Goal: Information Seeking & Learning: Learn about a topic

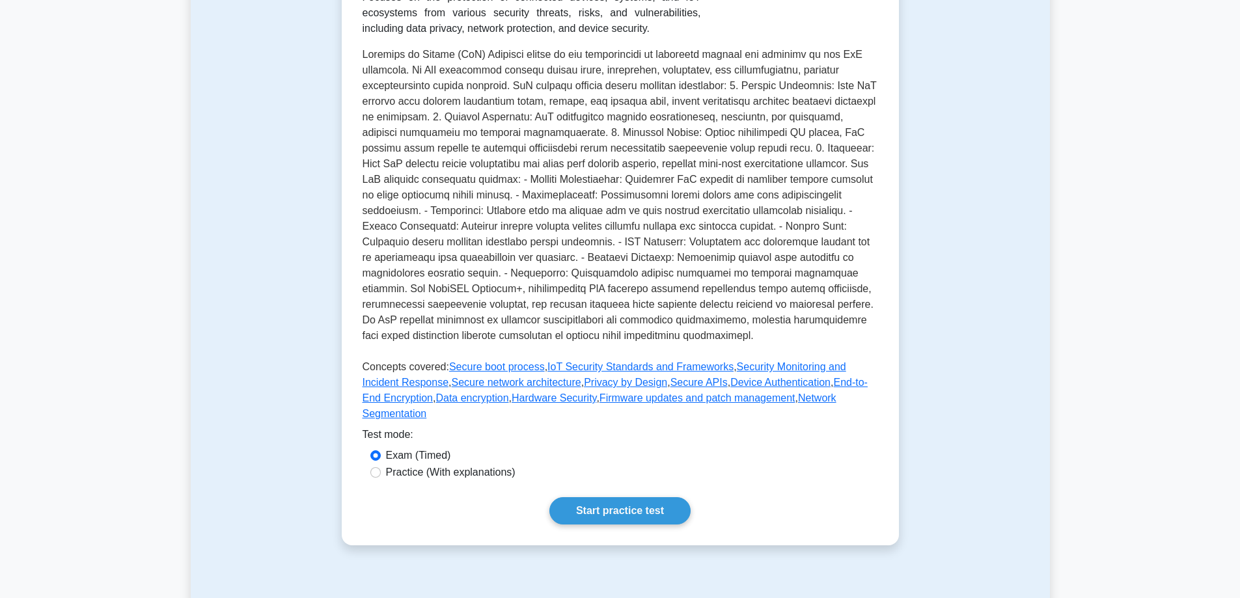
click at [990, 285] on div "Test Flashcards Internet of Things Security Securing connected devices and IoT …" at bounding box center [620, 208] width 859 height 738
click at [1037, 418] on div "Test Flashcards Internet of Things Security Securing connected devices and IoT …" at bounding box center [620, 208] width 859 height 738
click at [1032, 460] on div "Test Flashcards Internet of Things Security Securing connected devices and IoT …" at bounding box center [620, 208] width 859 height 738
click at [1019, 439] on div "Test Flashcards Internet of Things Security Securing connected devices and IoT …" at bounding box center [620, 208] width 859 height 738
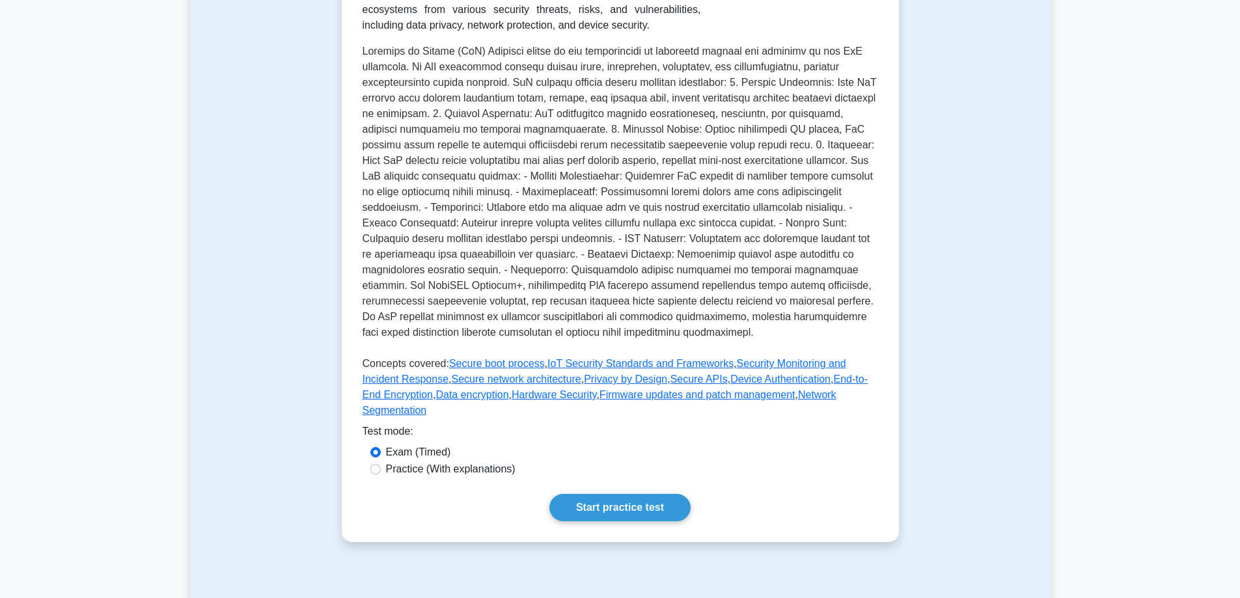
click at [756, 133] on p at bounding box center [619, 195] width 515 height 302
click at [894, 157] on div "Internet of Things Security Securing connected devices and IoT Focuses on the p…" at bounding box center [620, 222] width 557 height 639
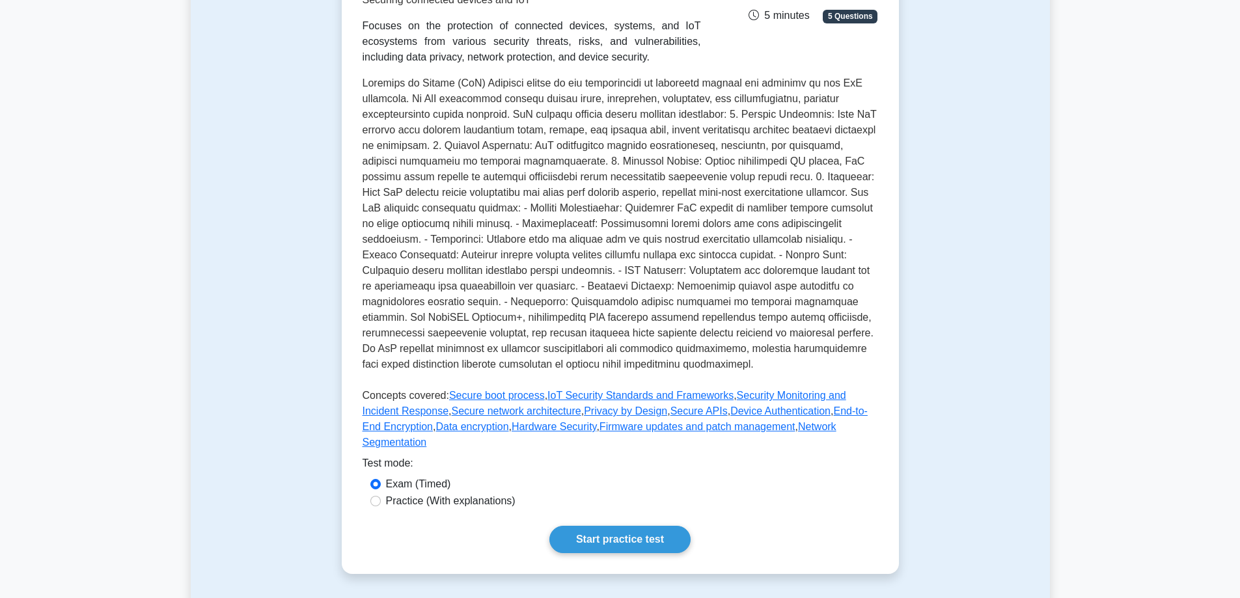
scroll to position [260, 0]
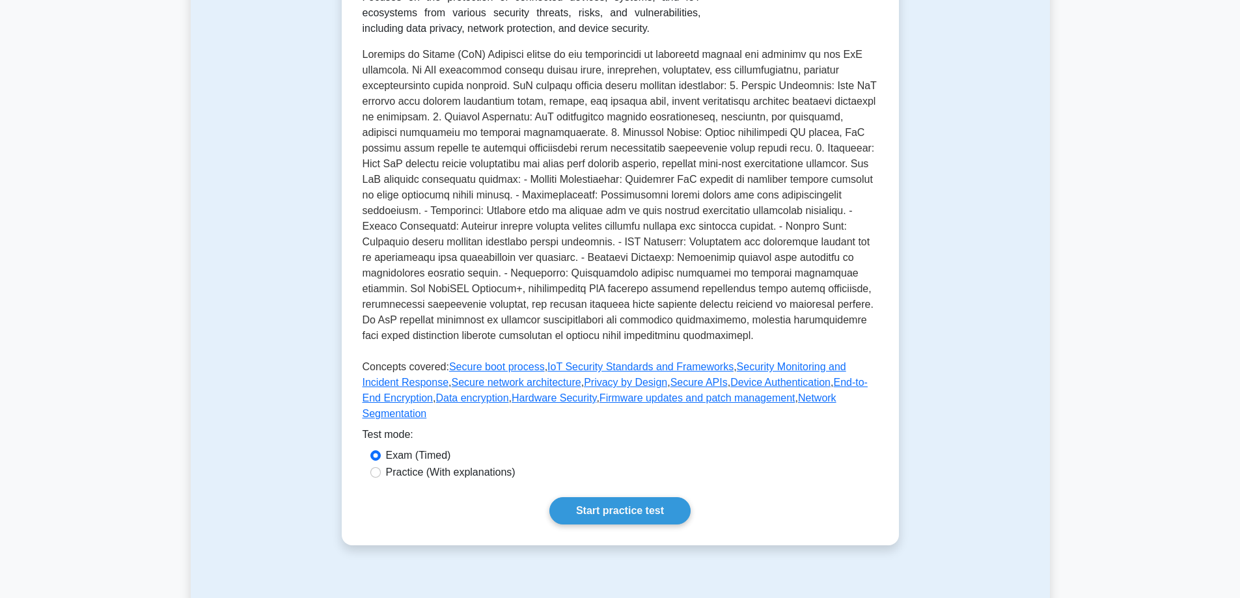
drag, startPoint x: 1078, startPoint y: 430, endPoint x: 1093, endPoint y: 426, distance: 15.5
